Goal: Use online tool/utility: Utilize a website feature to perform a specific function

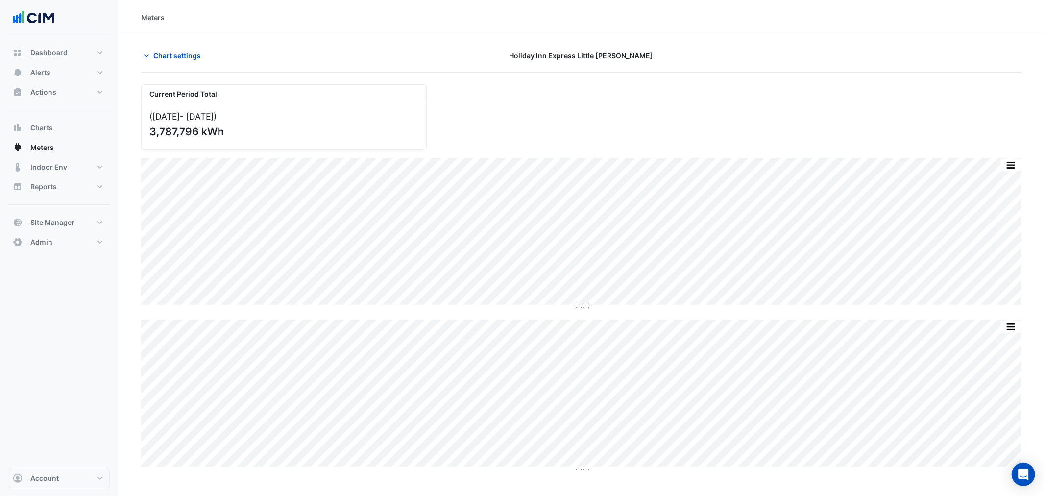
click at [149, 310] on div "Current Period Total ([DATE] - [DATE] ) 3,787,796 kWh Split None Print Save as …" at bounding box center [581, 272] width 880 height 393
click at [131, 121] on section "Chart settings Holiday Inn Express Little [PERSON_NAME] Current Period Total ([…" at bounding box center [581, 258] width 927 height 446
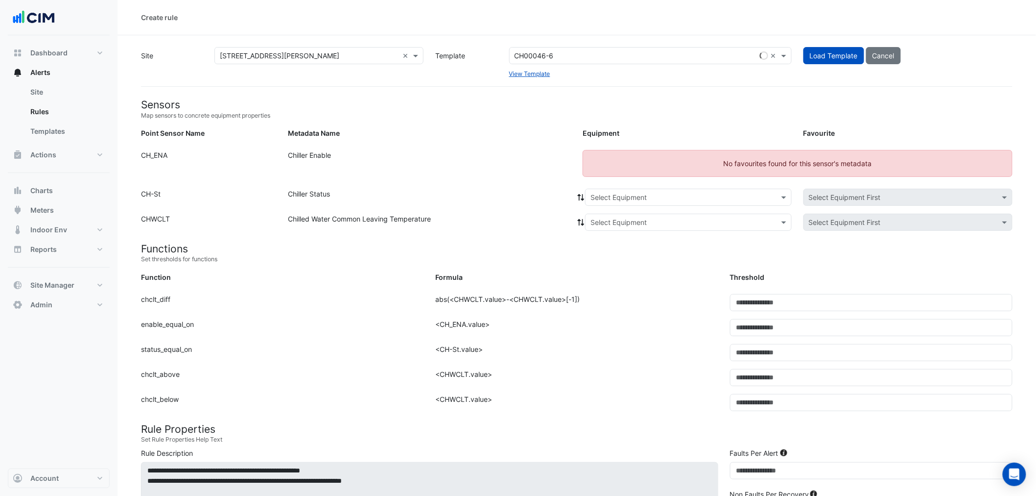
click at [534, 116] on small "Map sensors to concrete equipment properties" at bounding box center [577, 115] width 872 height 9
